Goal: Task Accomplishment & Management: Manage account settings

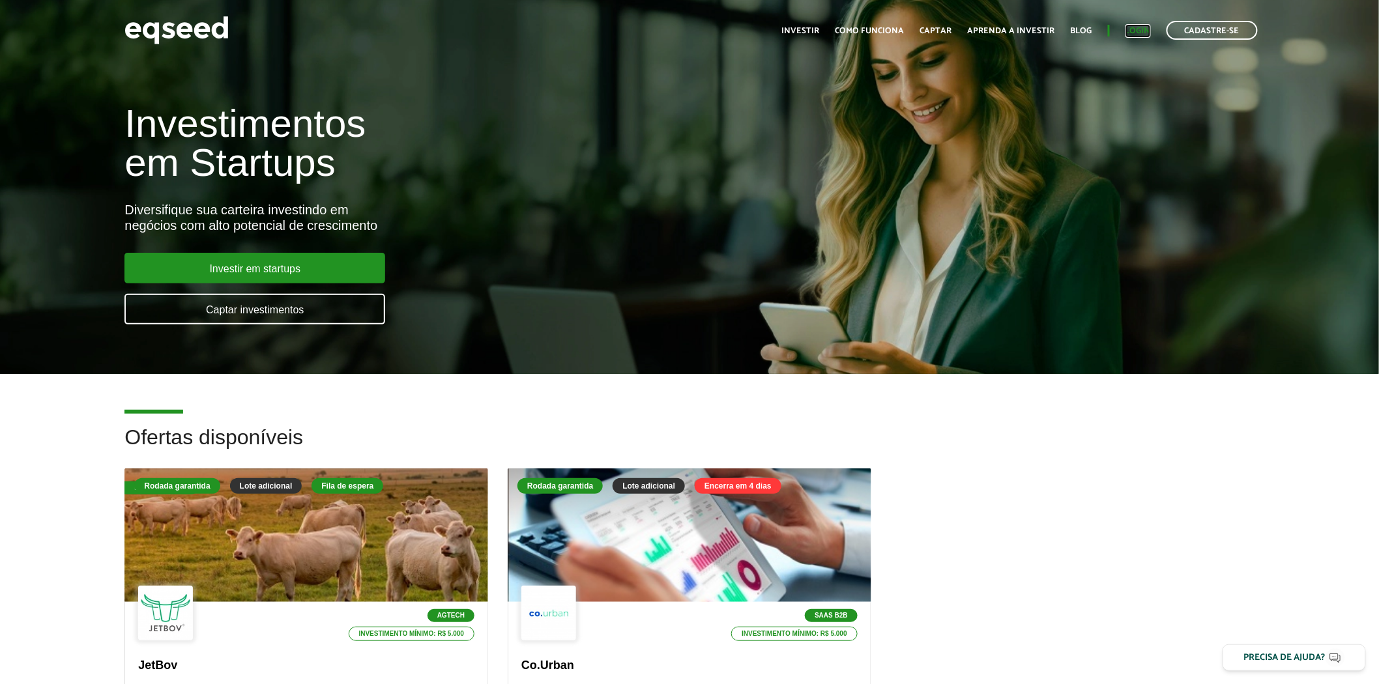
click at [1137, 31] on link "Login" at bounding box center [1137, 31] width 25 height 8
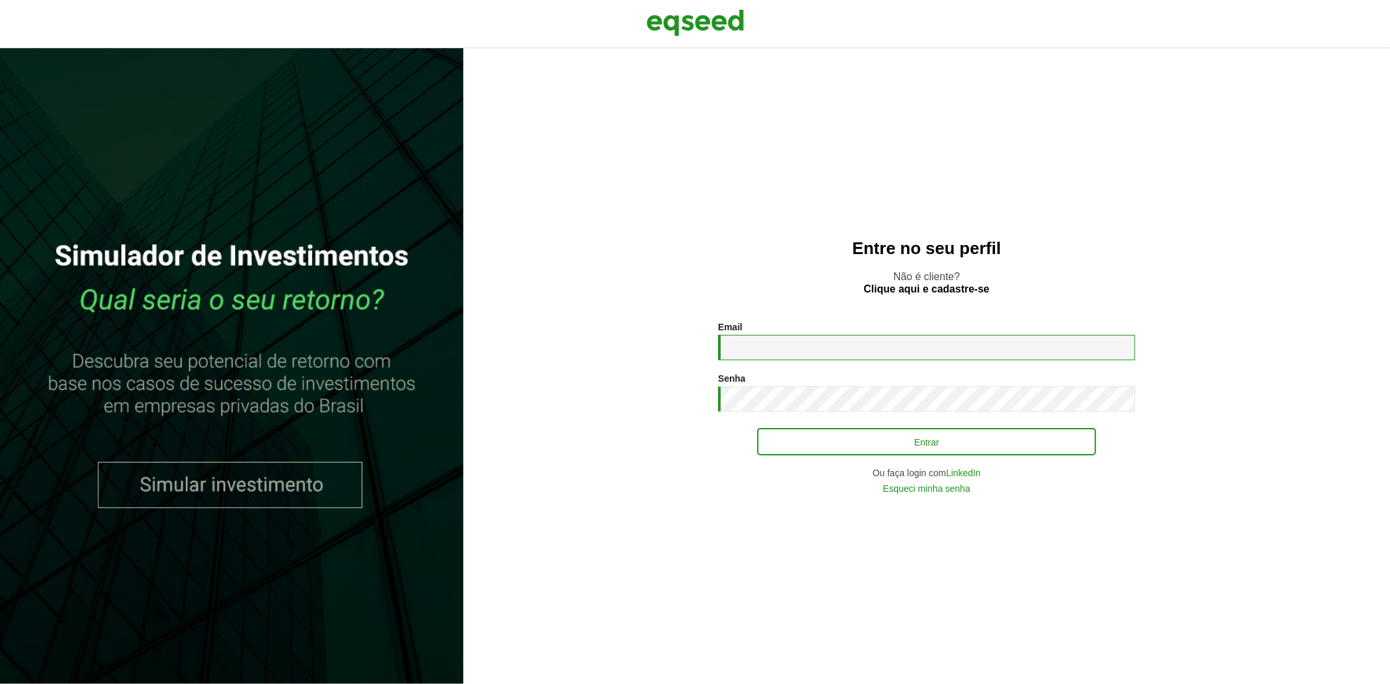
type input "**********"
click at [824, 439] on button "Entrar" at bounding box center [926, 441] width 339 height 25
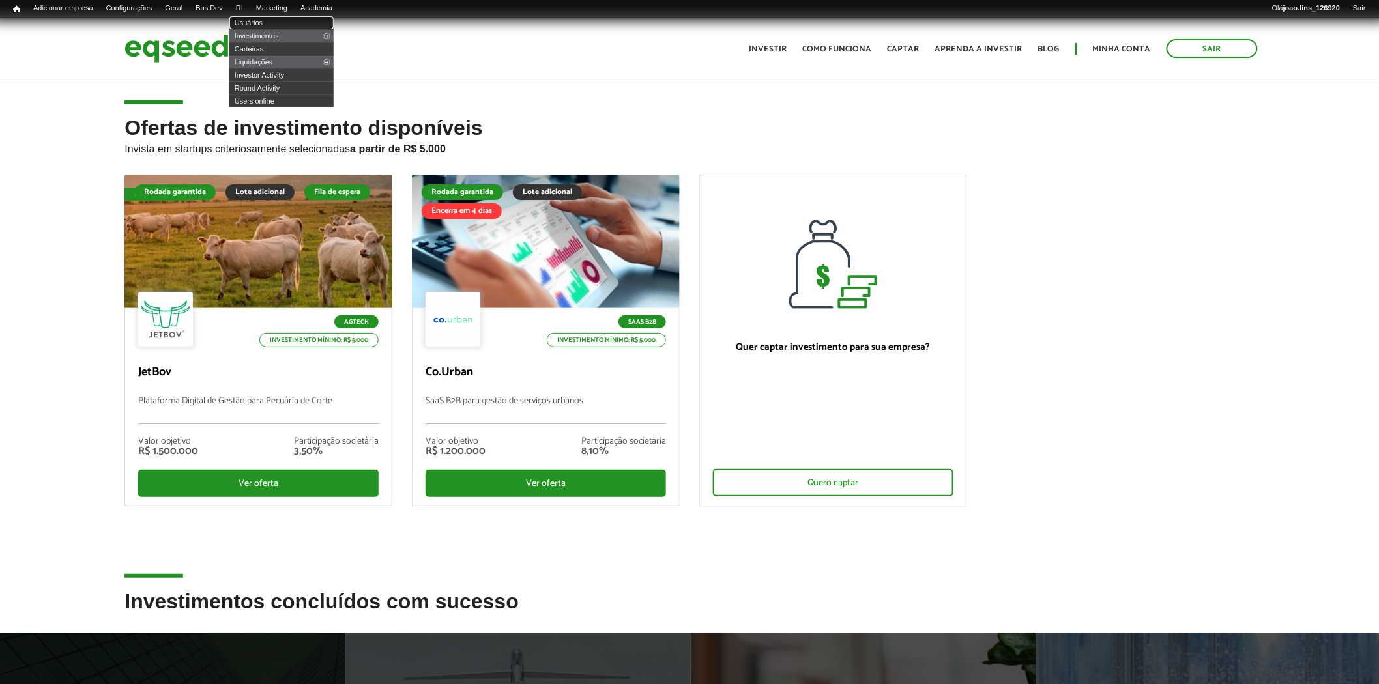
click at [257, 20] on link "Usuários" at bounding box center [281, 22] width 104 height 13
